Goal: Task Accomplishment & Management: Complete application form

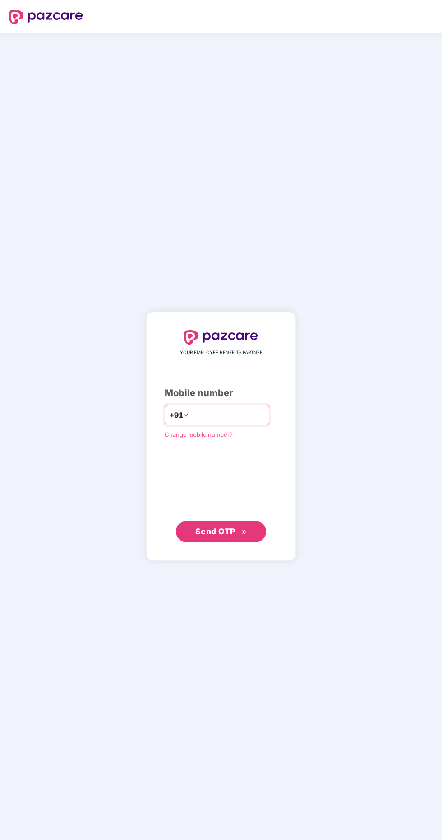
click at [219, 422] on input "number" at bounding box center [228, 415] width 74 height 14
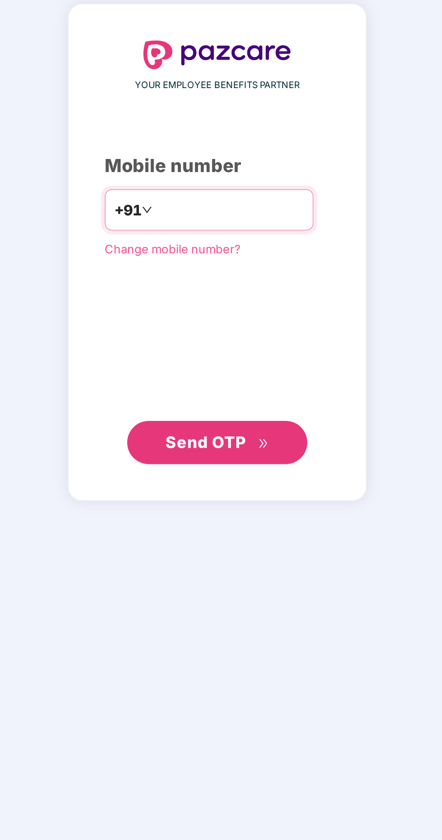
type input "**********"
click at [237, 538] on span "Send OTP" at bounding box center [221, 531] width 52 height 13
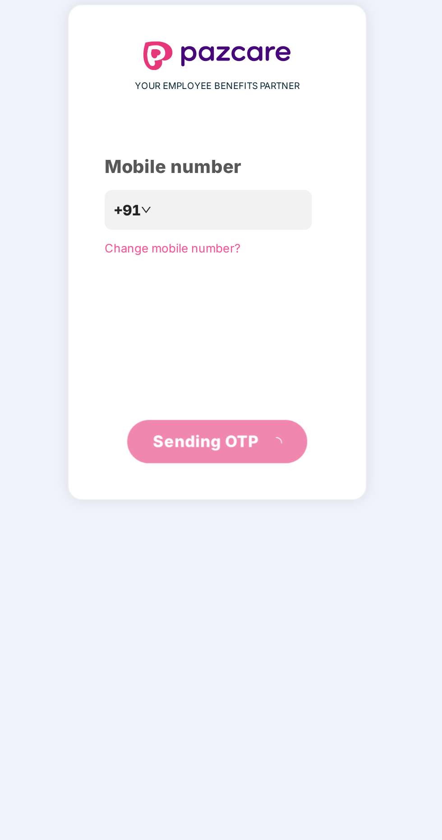
scroll to position [2, 0]
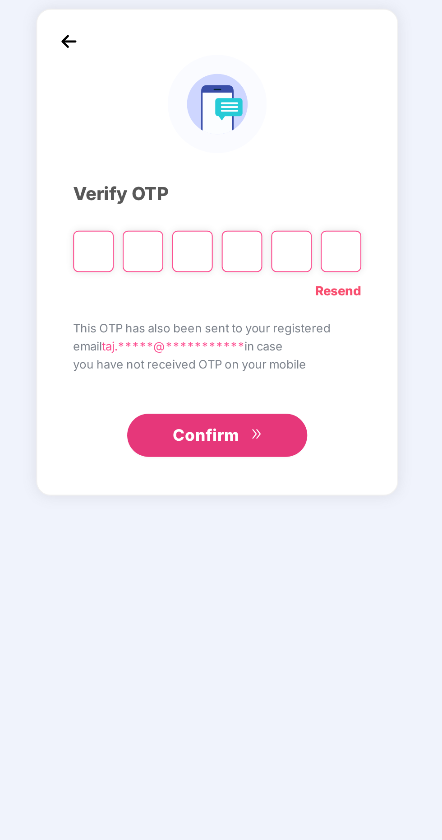
paste input "*"
type input "*"
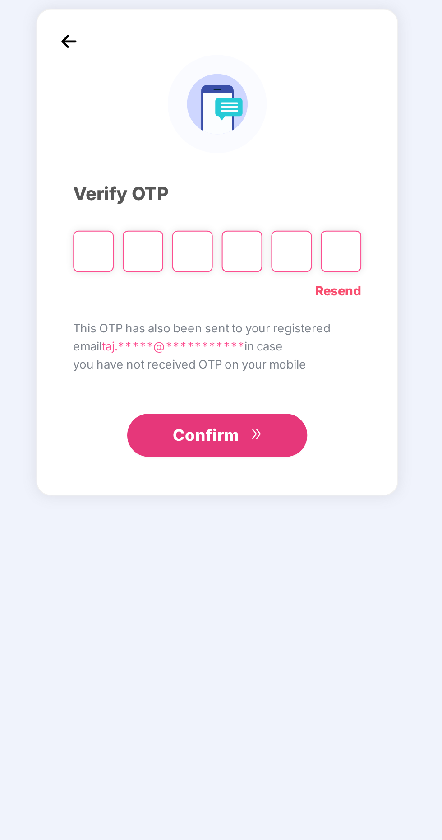
type input "*"
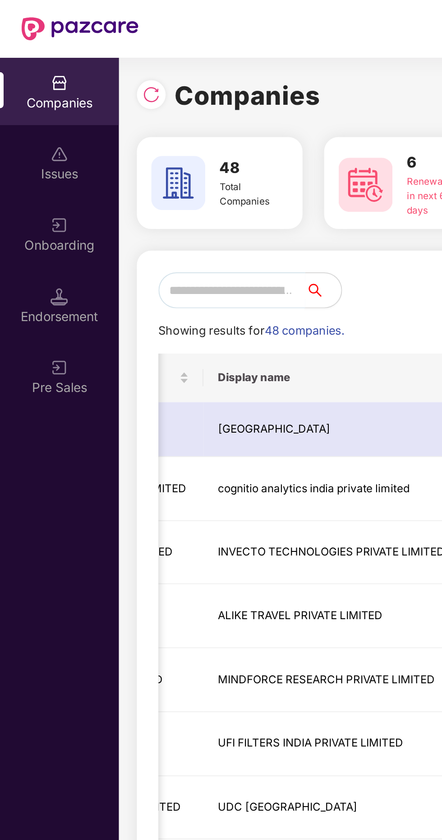
click at [119, 141] on input "text" at bounding box center [116, 145] width 74 height 18
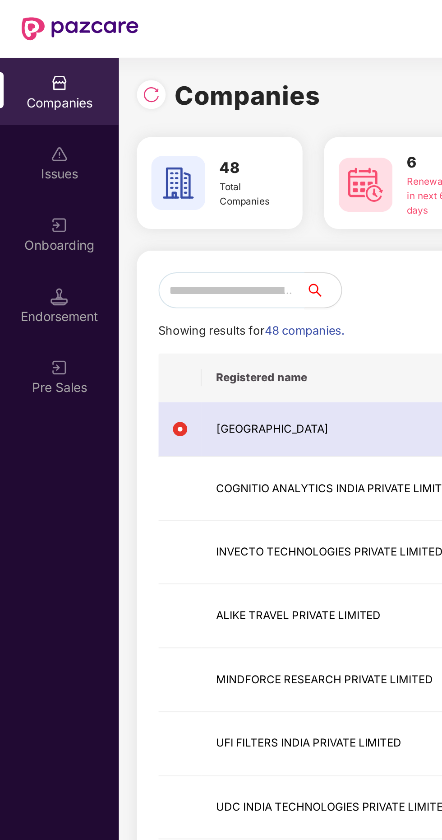
click at [74, 48] on img at bounding box center [75, 47] width 9 height 9
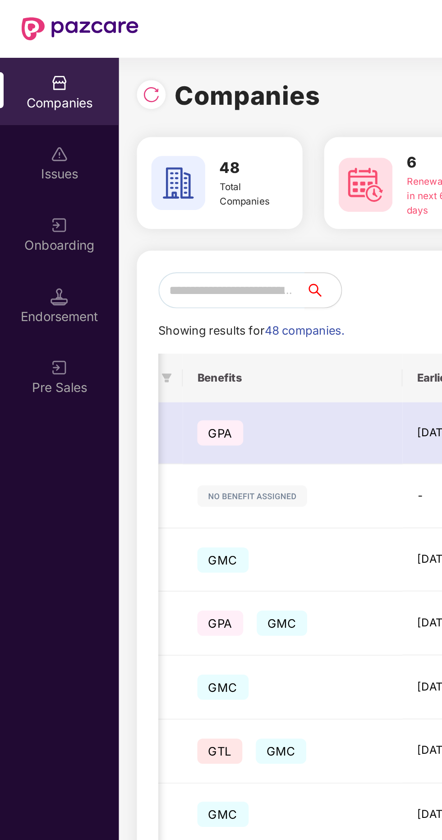
scroll to position [0, 481]
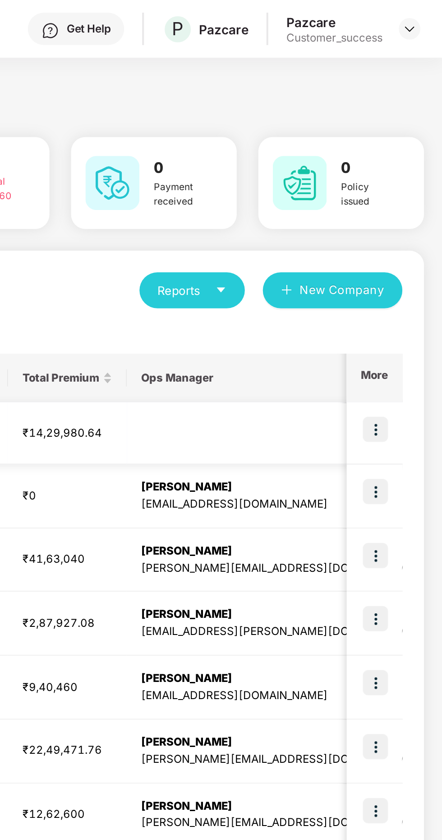
click at [411, 214] on img at bounding box center [409, 215] width 13 height 13
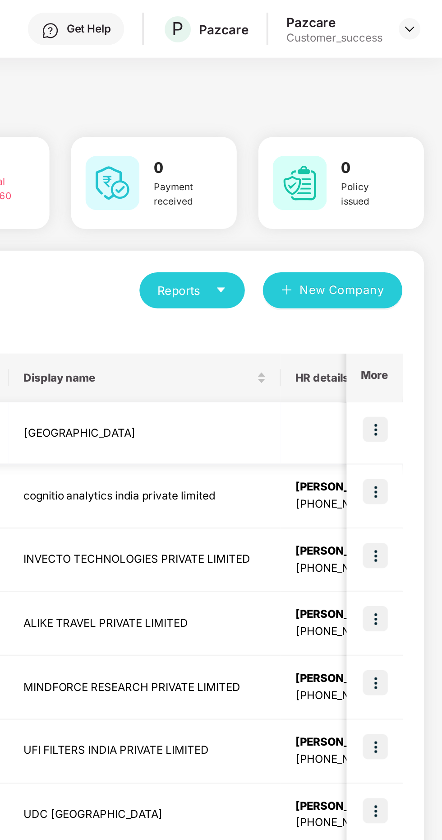
scroll to position [0, 0]
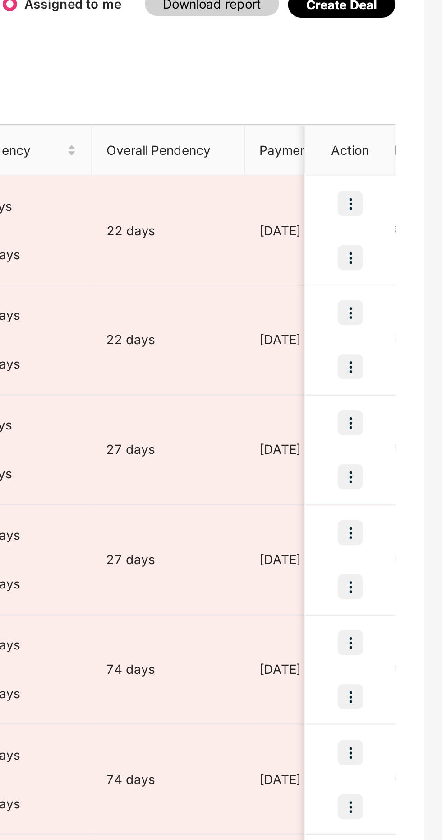
scroll to position [0, 985]
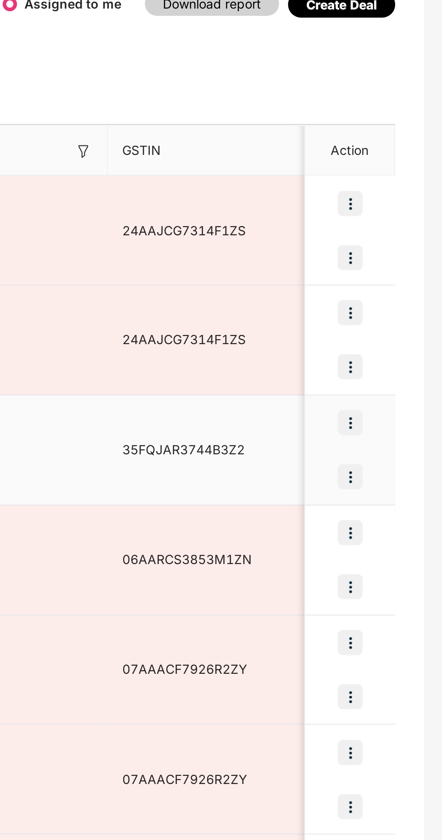
click at [400, 303] on img at bounding box center [396, 304] width 13 height 13
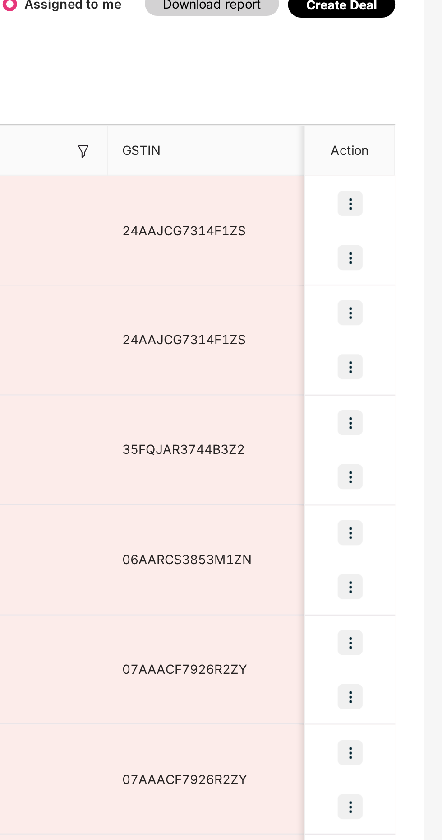
click at [428, 303] on div "Showing results for 8 companies/deals All Deals Assigned to me Download report …" at bounding box center [251, 364] width 365 height 580
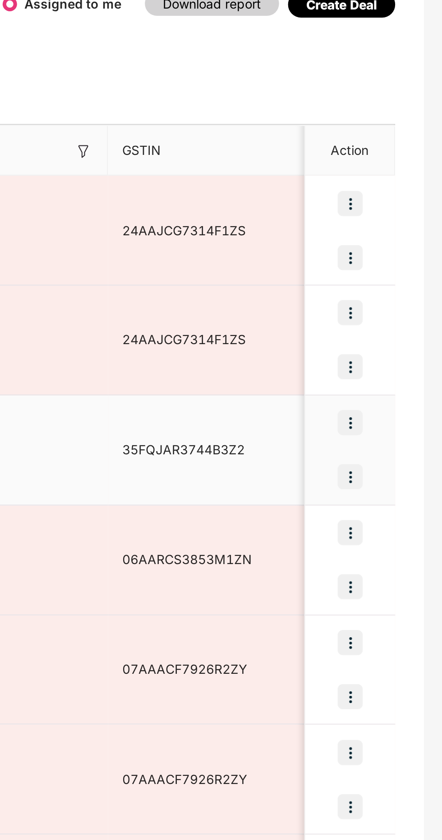
click at [400, 330] on img at bounding box center [396, 331] width 13 height 13
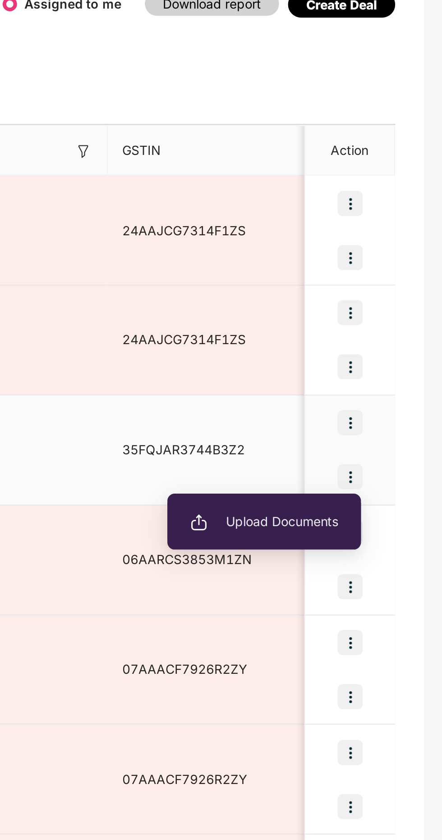
click at [371, 353] on span "Upload Documents" at bounding box center [353, 354] width 74 height 10
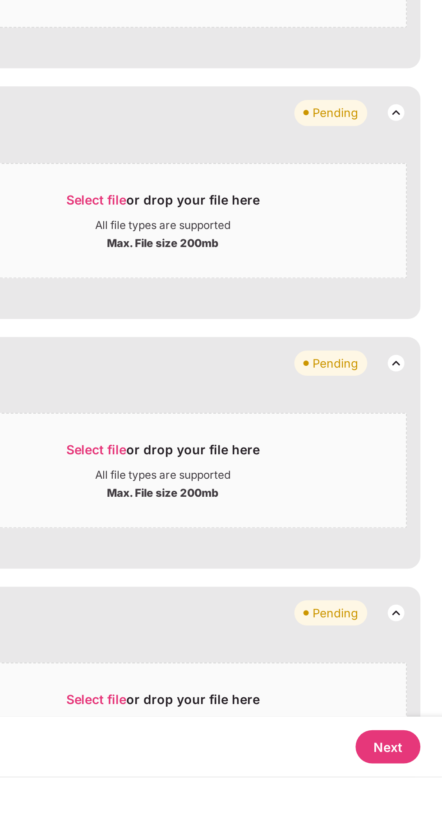
click at [416, 833] on button "Next" at bounding box center [415, 824] width 33 height 17
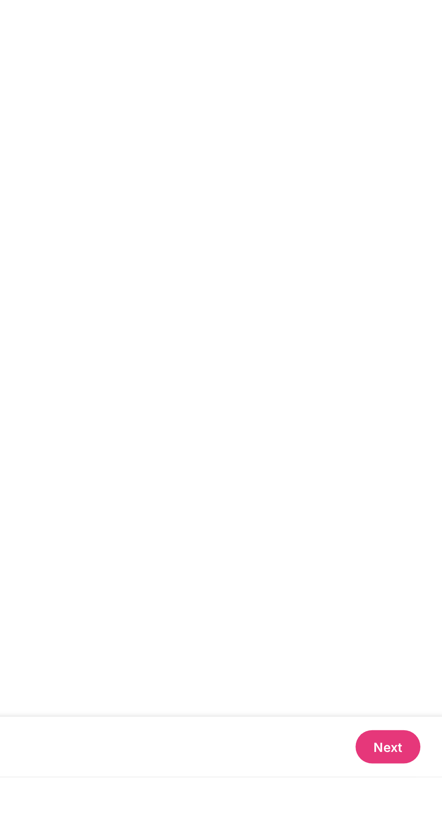
click at [416, 833] on button "Next" at bounding box center [415, 824] width 33 height 17
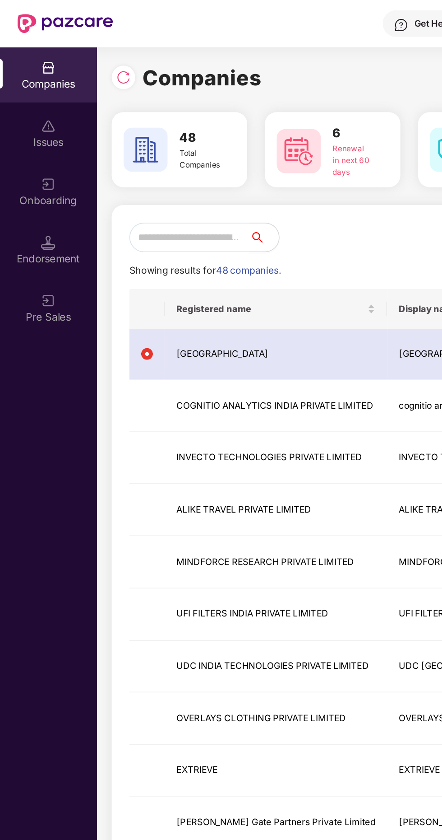
click at [121, 143] on input "text" at bounding box center [116, 145] width 74 height 18
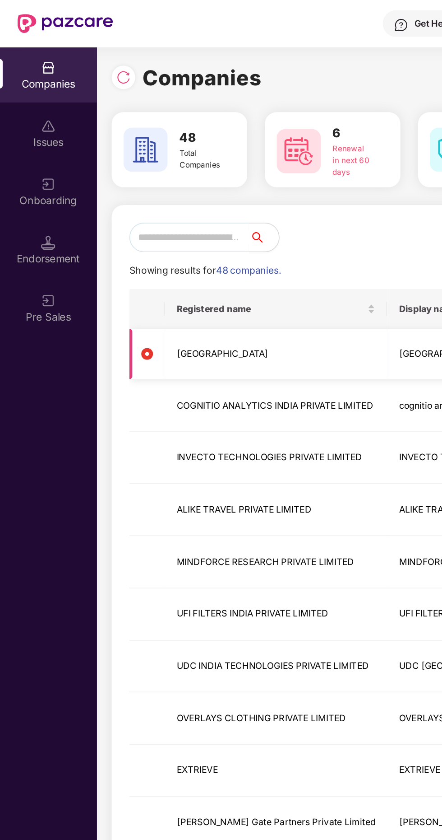
click at [139, 212] on td "[GEOGRAPHIC_DATA]" at bounding box center [169, 216] width 136 height 31
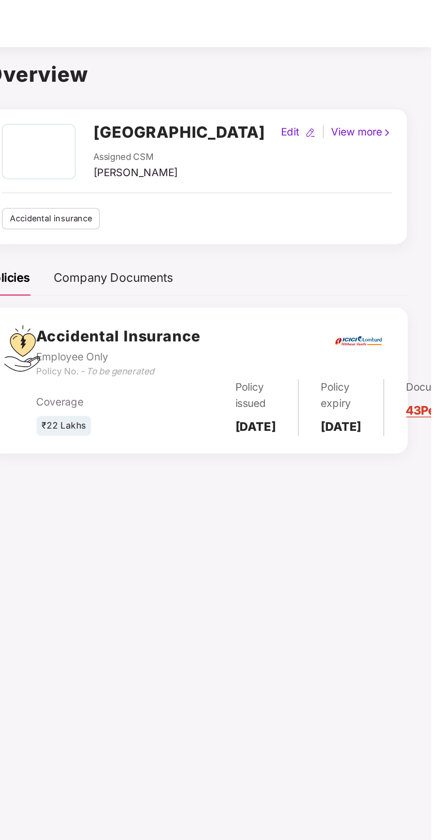
click at [427, 251] on link "43 Pending" at bounding box center [446, 251] width 38 height 9
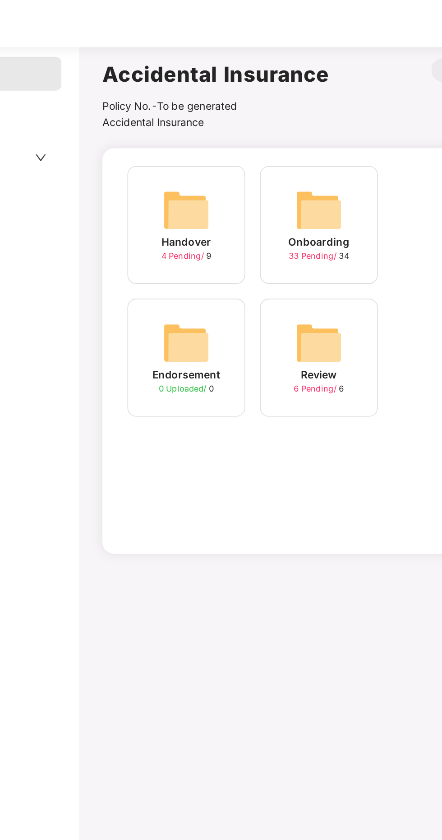
click at [302, 132] on img at bounding box center [302, 128] width 29 height 29
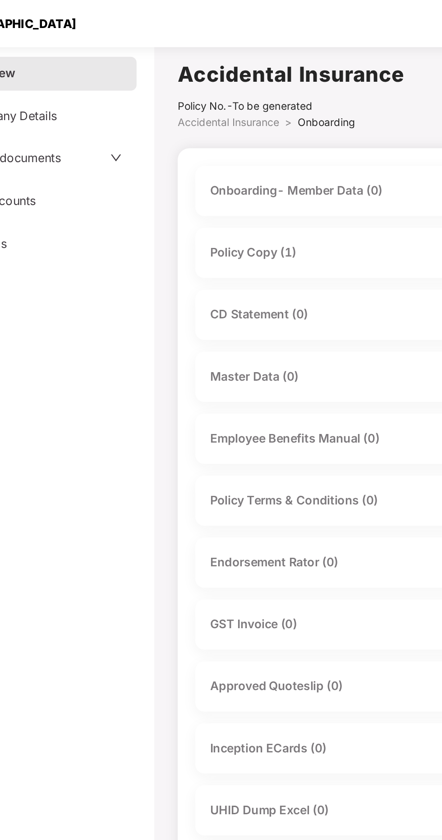
click at [255, 150] on div "Policy Copy (1)" at bounding box center [299, 155] width 219 height 13
